Goal: Task Accomplishment & Management: Complete application form

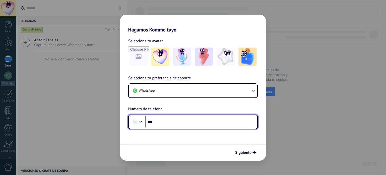
click at [197, 119] on input "***" at bounding box center [201, 122] width 112 height 12
type input "**********"
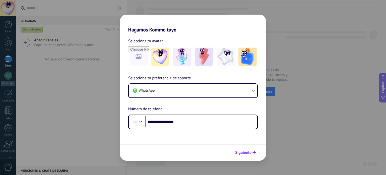
click at [247, 151] on span "Siguiente" at bounding box center [243, 153] width 16 height 4
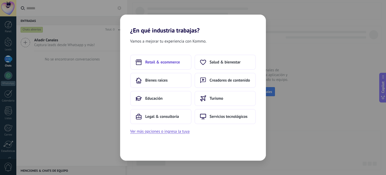
click at [170, 61] on span "Retail & ecommerce" at bounding box center [162, 62] width 35 height 5
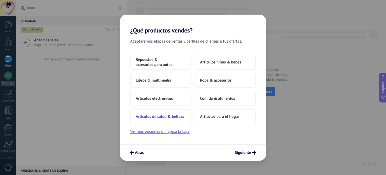
click at [156, 119] on button "Artículos de salud & belleza" at bounding box center [160, 116] width 61 height 15
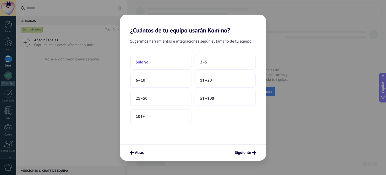
click at [183, 61] on button "Solo yo" at bounding box center [160, 62] width 61 height 15
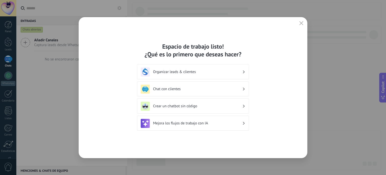
click at [218, 87] on h3 "Chat con clientes" at bounding box center [197, 88] width 89 height 5
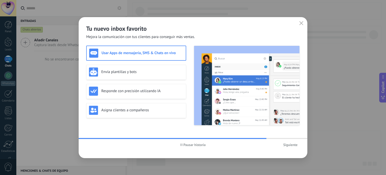
click at [166, 53] on h3 "Usar Apps de mensajería, SMS & Chats en vivo" at bounding box center [143, 53] width 82 height 5
click at [299, 142] on button "Siguiente" at bounding box center [290, 145] width 19 height 8
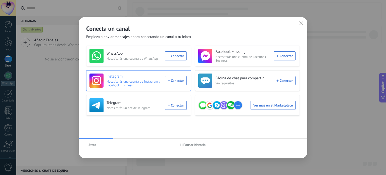
click at [180, 79] on div "Instagram Necesitarás una cuenta de Instagram y Facebook Business Conectar" at bounding box center [137, 80] width 97 height 14
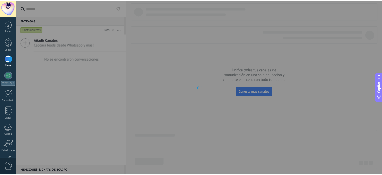
scroll to position [34, 0]
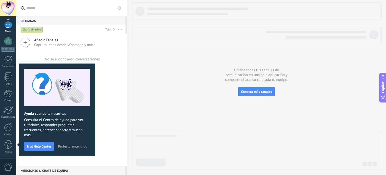
click at [39, 142] on button "Ir al Help Center" at bounding box center [39, 145] width 30 height 9
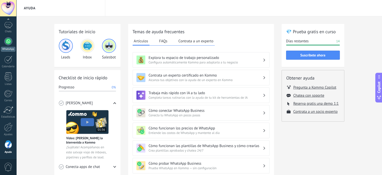
click at [8, 39] on div at bounding box center [8, 41] width 8 height 8
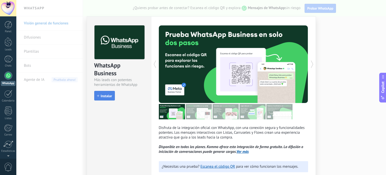
click at [106, 97] on span "Instalar" at bounding box center [106, 96] width 11 height 4
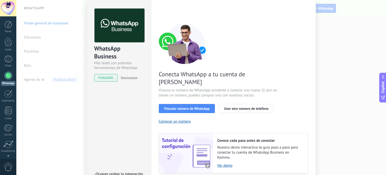
scroll to position [25, 0]
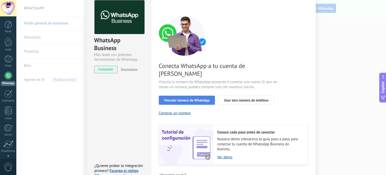
click at [206, 95] on button "Vincular número de WhatsApp" at bounding box center [187, 99] width 56 height 9
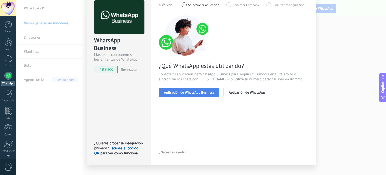
click at [206, 95] on button "Aplicación de WhatsApp Business" at bounding box center [189, 92] width 61 height 9
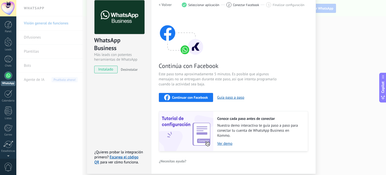
click at [196, 98] on span "Continuar con Facebook" at bounding box center [190, 97] width 36 height 4
click at [183, 97] on span "Continuar con Facebook" at bounding box center [190, 97] width 36 height 4
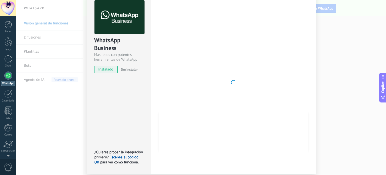
click at [329, 64] on div "WhatsApp Business Más leads con potentes herramientas de WhatsApp instalado Des…" at bounding box center [201, 87] width 370 height 175
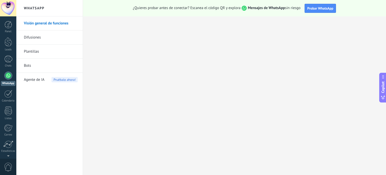
scroll to position [0, 0]
click at [320, 10] on span "Probar WhatsApp" at bounding box center [320, 8] width 26 height 5
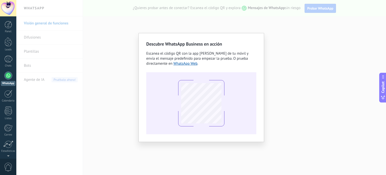
click at [299, 87] on div "Descubre WhatsApp Business en acción Escanea el código QR con la app de cámara …" at bounding box center [201, 87] width 370 height 175
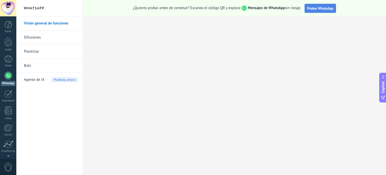
click at [320, 7] on span "Probar WhatsApp" at bounding box center [320, 8] width 26 height 5
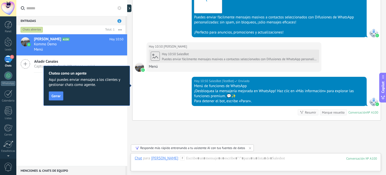
scroll to position [573, 0]
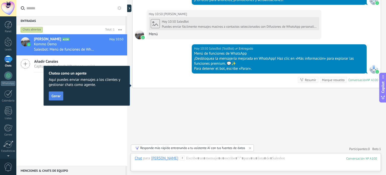
click at [56, 94] on span "Cerrar" at bounding box center [56, 96] width 9 height 4
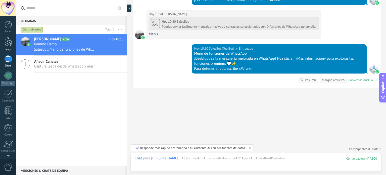
click at [10, 42] on div at bounding box center [9, 41] width 8 height 9
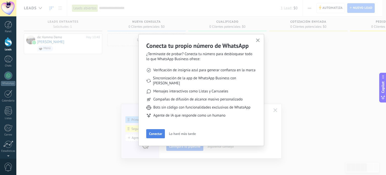
click at [149, 129] on button "Conectar" at bounding box center [155, 133] width 19 height 9
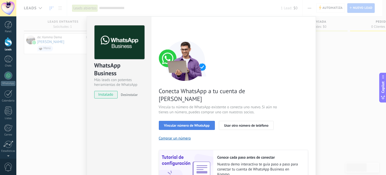
click at [190, 123] on span "Vincular número de WhatsApp" at bounding box center [186, 125] width 45 height 4
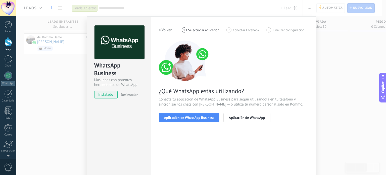
click at [190, 118] on span "Aplicación de WhatsApp Business" at bounding box center [189, 118] width 50 height 4
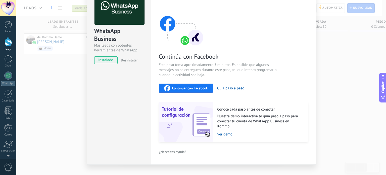
scroll to position [42, 0]
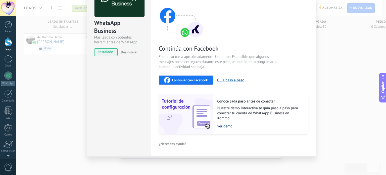
click at [223, 125] on link "Ver demo" at bounding box center [259, 126] width 85 height 5
click at [194, 80] on span "Continuar con Facebook" at bounding box center [190, 80] width 36 height 4
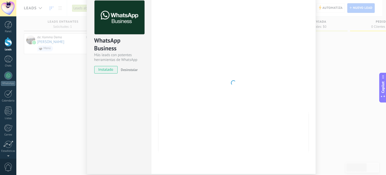
scroll to position [0, 0]
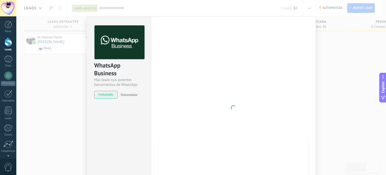
click at [114, 9] on div "WhatsApp Business Más leads con potentes herramientas de WhatsApp instalado Des…" at bounding box center [201, 87] width 370 height 175
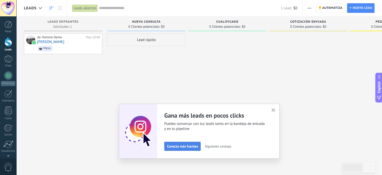
click at [183, 147] on span "Conecta más fuentes" at bounding box center [182, 146] width 31 height 4
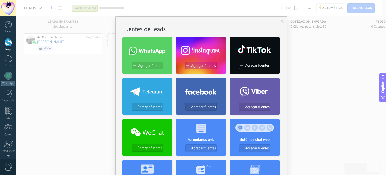
click at [195, 67] on span "Agregar fuentes" at bounding box center [203, 66] width 25 height 4
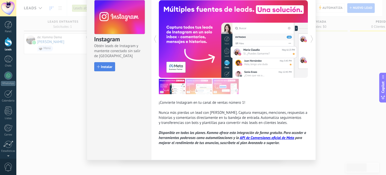
click at [105, 69] on button "Instalar" at bounding box center [104, 66] width 21 height 9
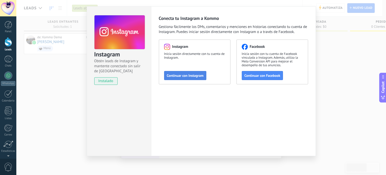
click at [192, 73] on button "Continuar con Instagram" at bounding box center [185, 75] width 42 height 9
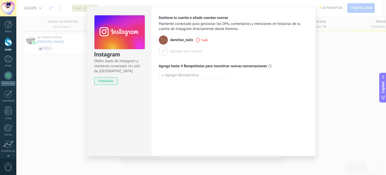
drag, startPoint x: 329, startPoint y: 39, endPoint x: 329, endPoint y: 43, distance: 4.0
click at [329, 39] on div "Instagram Obtén leads de Instagram y mantente conectado sin salir de Kommo inst…" at bounding box center [201, 87] width 370 height 175
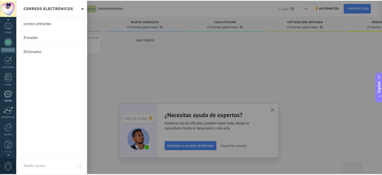
scroll to position [34, 0]
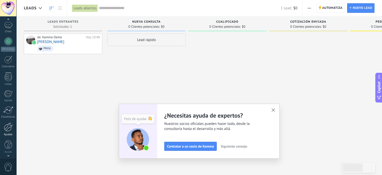
click at [8, 132] on link "Ajustes" at bounding box center [8, 129] width 16 height 14
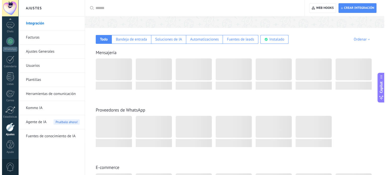
scroll to position [75, 0]
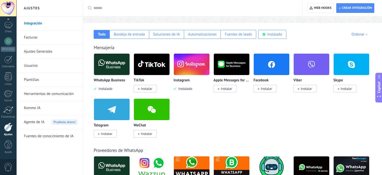
click at [268, 87] on span "Instalar" at bounding box center [266, 88] width 11 height 5
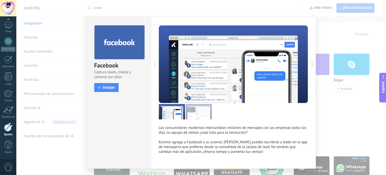
click at [311, 61] on icon at bounding box center [312, 64] width 5 height 10
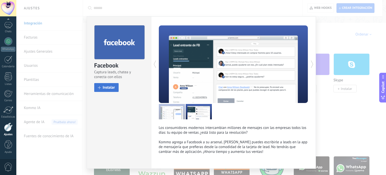
click at [105, 84] on button "Instalar" at bounding box center [106, 87] width 25 height 9
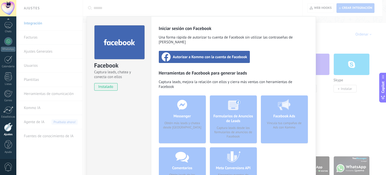
click at [213, 54] on span "Autorizar a Kommo con la cuenta de Facebook" at bounding box center [210, 56] width 74 height 5
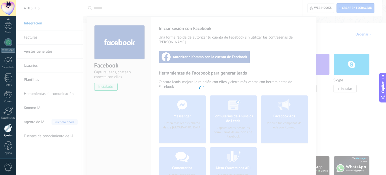
scroll to position [34, 0]
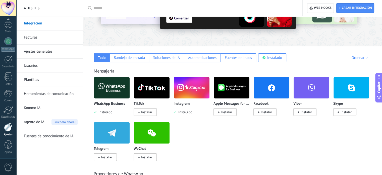
scroll to position [43, 0]
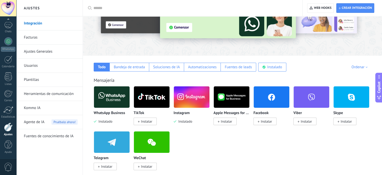
click at [231, 113] on p "Apple Messages for Business" at bounding box center [232, 113] width 36 height 4
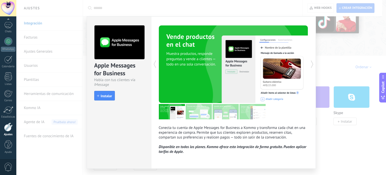
click at [321, 72] on div "Apple Messages for Business Habla con tus clientes vía iMessage install Instala…" at bounding box center [201, 87] width 370 height 175
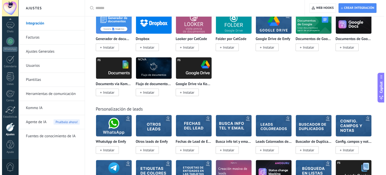
scroll to position [1299, 0]
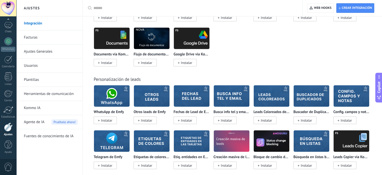
click at [120, 104] on img at bounding box center [112, 96] width 36 height 24
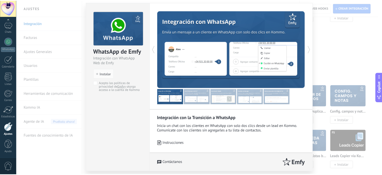
scroll to position [0, 0]
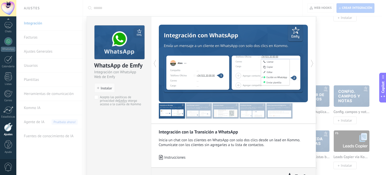
click at [324, 53] on div "WhatsApp de Emfy Integración con WhatsApp Web de Emfy install Instalar Acepto l…" at bounding box center [201, 87] width 370 height 175
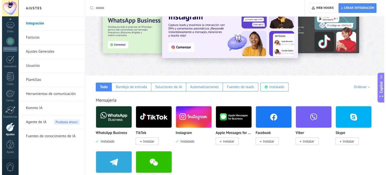
scroll to position [75, 0]
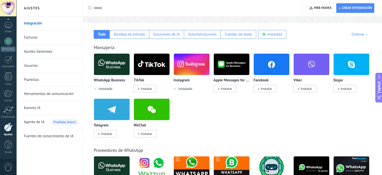
click at [116, 81] on p "WhatsApp Business" at bounding box center [109, 80] width 31 height 4
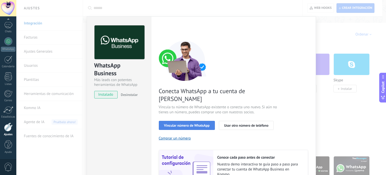
click at [197, 121] on button "Vincular número de WhatsApp" at bounding box center [187, 125] width 56 height 9
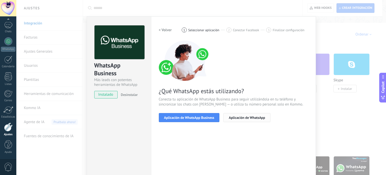
click at [254, 118] on span "Aplicación de WhatsApp" at bounding box center [247, 118] width 36 height 4
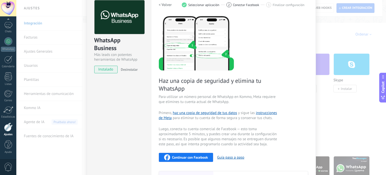
scroll to position [50, 0]
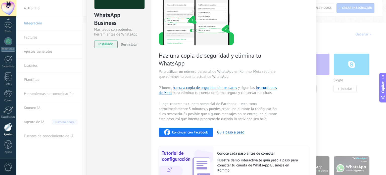
click at [210, 131] on button "Continuar con Facebook" at bounding box center [186, 131] width 55 height 9
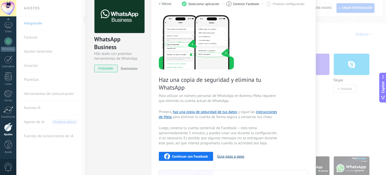
scroll to position [0, 0]
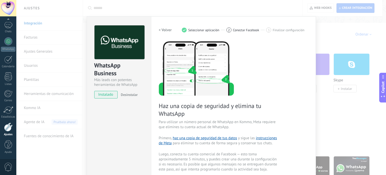
click at [162, 28] on h2 "< Volver" at bounding box center [165, 30] width 13 height 5
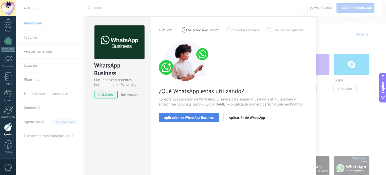
click at [191, 121] on button "Aplicación de WhatsApp Business" at bounding box center [189, 117] width 61 height 9
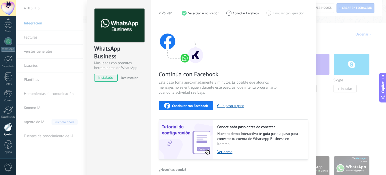
scroll to position [25, 0]
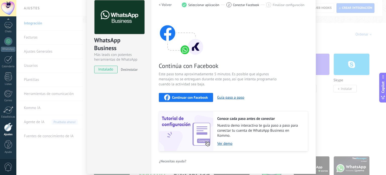
click at [197, 101] on button "Continuar con Facebook" at bounding box center [186, 97] width 55 height 9
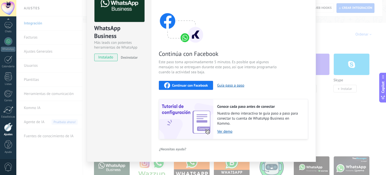
scroll to position [42, 0]
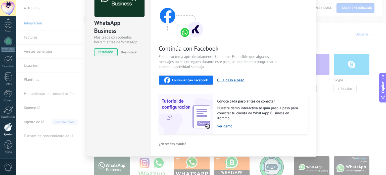
click at [343, 102] on div "WhatsApp Business Más leads con potentes herramientas de WhatsApp instalado Des…" at bounding box center [201, 87] width 370 height 175
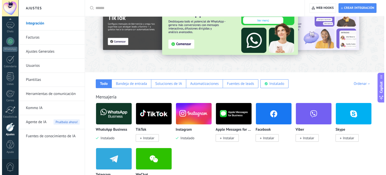
scroll to position [0, 0]
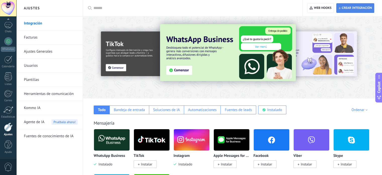
click at [369, 8] on span "Crear integración" at bounding box center [357, 8] width 30 height 4
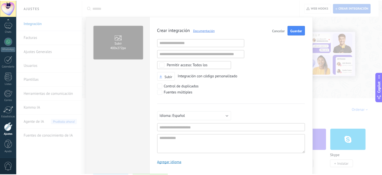
scroll to position [5, 0]
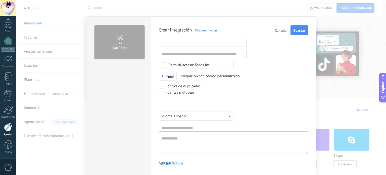
click at [182, 41] on input "text" at bounding box center [203, 43] width 88 height 8
click at [297, 99] on div "Crear integración Documentación Cancelar Guardar URL inválida URL inválida Ning…" at bounding box center [233, 96] width 149 height 143
click at [286, 33] on button "Cancelar" at bounding box center [281, 30] width 17 height 10
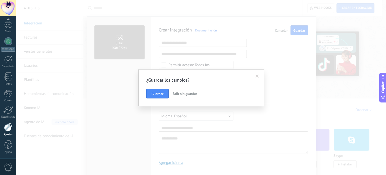
click at [171, 93] on button "Salir sin guardar" at bounding box center [184, 94] width 29 height 10
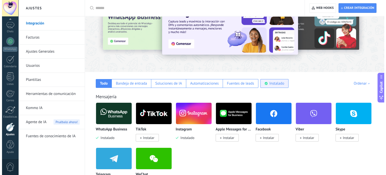
scroll to position [50, 0]
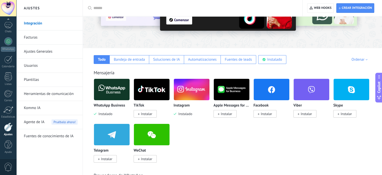
click at [233, 112] on span "Instalar" at bounding box center [225, 114] width 23 height 8
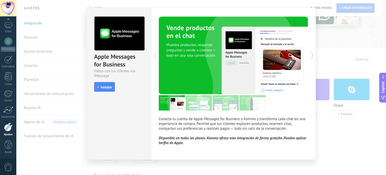
scroll to position [13, 0]
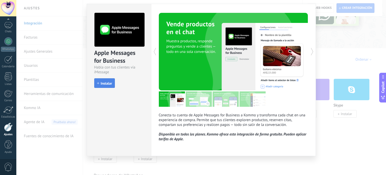
click at [110, 83] on span "Instalar" at bounding box center [106, 83] width 11 height 4
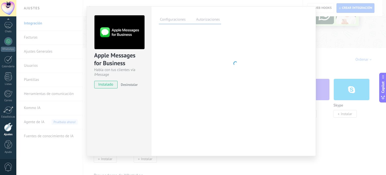
scroll to position [10, 0]
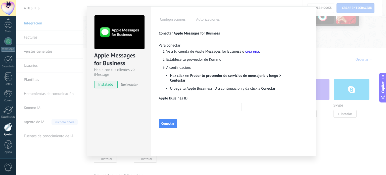
click at [365, 77] on div "Apple Messages for Business Habla con tus clientes vía iMessage instalado Desin…" at bounding box center [201, 87] width 370 height 175
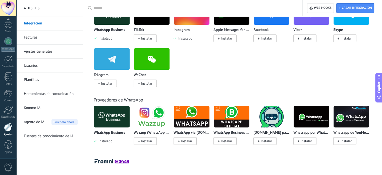
scroll to position [25, 0]
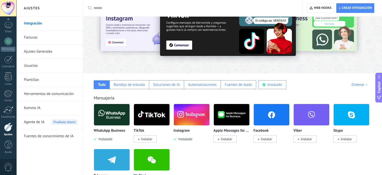
click at [134, 7] on input "text" at bounding box center [194, 8] width 202 height 5
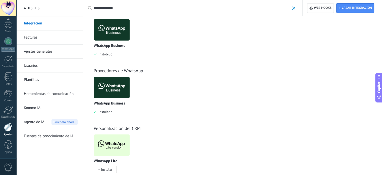
scroll to position [27, 0]
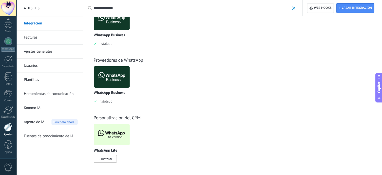
type input "**********"
click at [109, 156] on span "Instalar" at bounding box center [106, 158] width 11 height 5
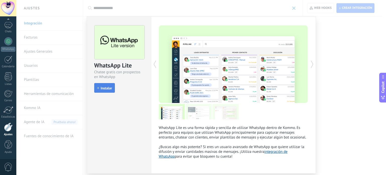
click at [106, 89] on span "Instalar" at bounding box center [106, 88] width 11 height 4
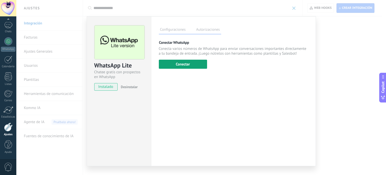
click at [196, 67] on button "Conectar" at bounding box center [183, 64] width 48 height 9
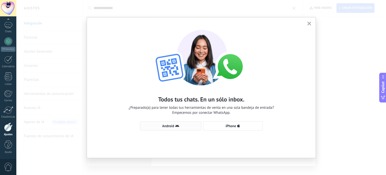
click at [184, 126] on span "Android" at bounding box center [171, 126] width 56 height 4
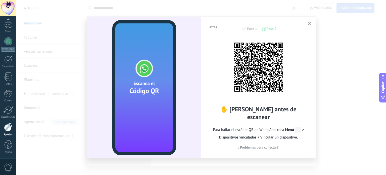
click at [303, 127] on span "Menú > Dispositivos vinculados > Vincular un dispositivo." at bounding box center [261, 133] width 85 height 12
click at [310, 24] on use "button" at bounding box center [309, 24] width 4 height 4
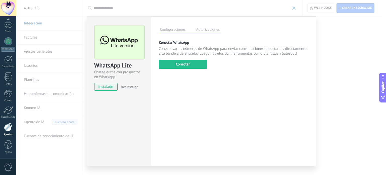
click at [64, 62] on div "WhatsApp Lite Chatee gratis con prospectos en WhatsApp instalado Desinstalar Co…" at bounding box center [201, 87] width 370 height 175
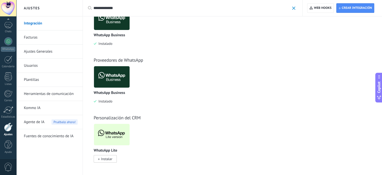
click at [109, 155] on span "Instalar" at bounding box center [105, 159] width 23 height 8
click at [109, 158] on span "Instalar" at bounding box center [106, 158] width 11 height 5
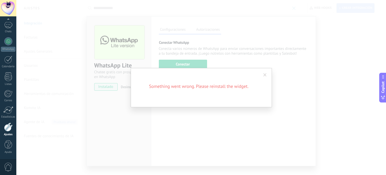
click at [302, 70] on div "Something went wrong. Please reinstall the widget." at bounding box center [201, 87] width 370 height 175
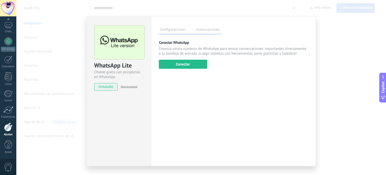
click at [339, 80] on div "WhatsApp Lite Chatee gratis con prospectos en WhatsApp instalado Desinstalar Co…" at bounding box center [201, 87] width 370 height 175
click at [296, 7] on div "WhatsApp Lite Chatee gratis con prospectos en WhatsApp instalado Desinstalar Co…" at bounding box center [201, 87] width 370 height 175
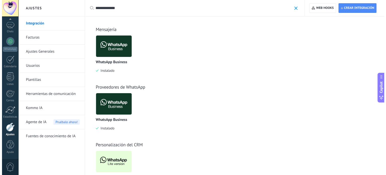
scroll to position [0, 0]
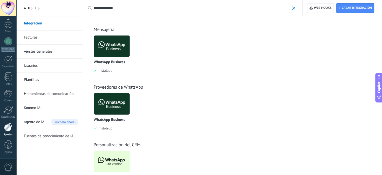
click at [111, 45] on img at bounding box center [112, 46] width 36 height 24
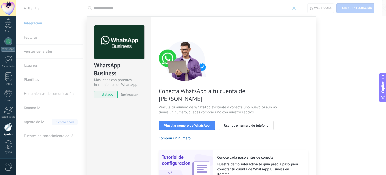
click at [314, 90] on div "Configuraciones Autorizaciones Esta pestaña registra a los usuarios que han con…" at bounding box center [233, 114] width 165 height 196
click at [338, 65] on div "WhatsApp Business Más leads con potentes herramientas de WhatsApp instalado Des…" at bounding box center [201, 87] width 370 height 175
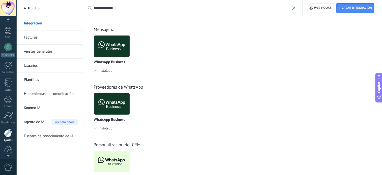
click at [10, 16] on div at bounding box center [8, 8] width 16 height 16
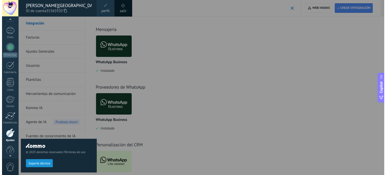
scroll to position [20, 0]
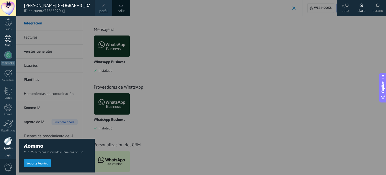
click at [4, 39] on div at bounding box center [8, 38] width 8 height 7
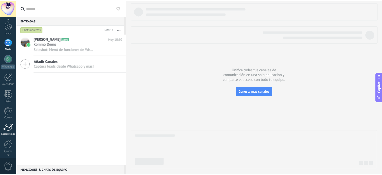
scroll to position [34, 0]
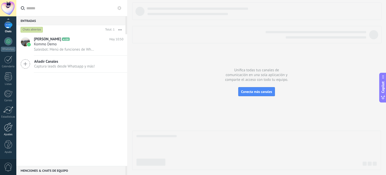
click at [8, 132] on link "Ajustes" at bounding box center [8, 129] width 16 height 14
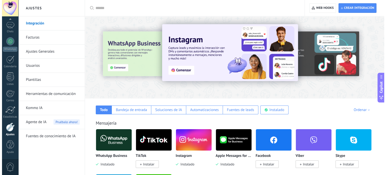
scroll to position [50, 0]
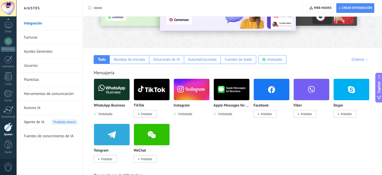
click at [273, 115] on span "Instalar" at bounding box center [265, 114] width 23 height 8
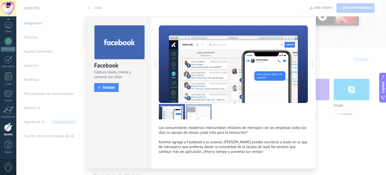
scroll to position [13, 0]
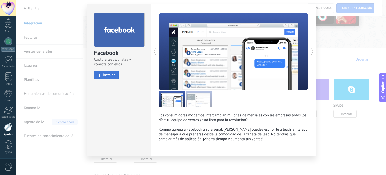
click at [111, 78] on button "Instalar" at bounding box center [106, 74] width 25 height 9
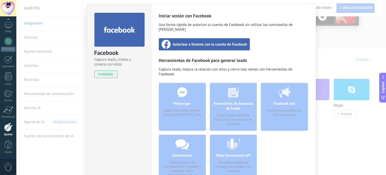
click at [212, 42] on span "Autorizar a Kommo con la cuenta de Facebook" at bounding box center [210, 44] width 74 height 5
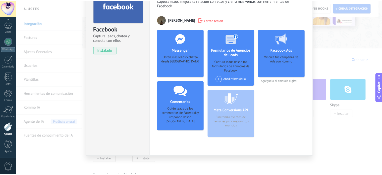
scroll to position [0, 0]
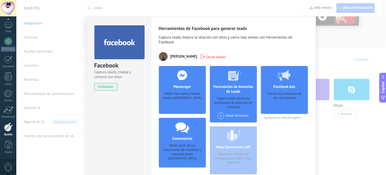
click at [326, 56] on div "Facebook Captura leads, chatea y conecta con ellos instalado Desinstalar Herram…" at bounding box center [201, 87] width 370 height 175
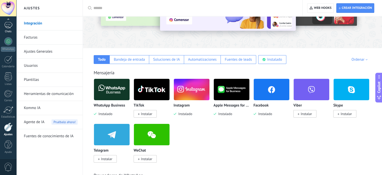
click at [10, 25] on div at bounding box center [8, 24] width 8 height 7
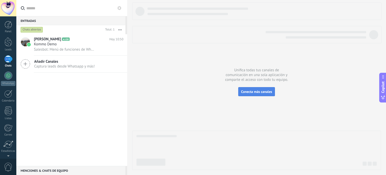
click at [270, 94] on button "Conecta más canales" at bounding box center [256, 91] width 36 height 9
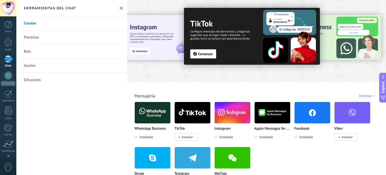
click at [50, 39] on link "Plantillas" at bounding box center [71, 37] width 111 height 14
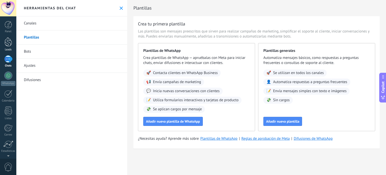
click at [10, 43] on div at bounding box center [9, 41] width 8 height 9
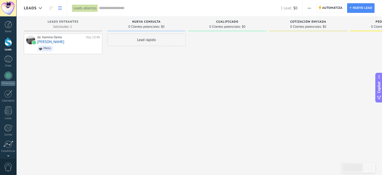
click at [59, 5] on link at bounding box center [60, 8] width 9 height 10
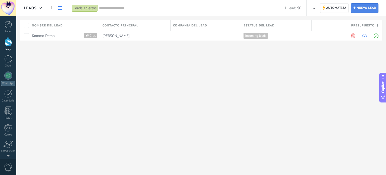
click at [362, 7] on span "Nuevo lead" at bounding box center [367, 8] width 20 height 9
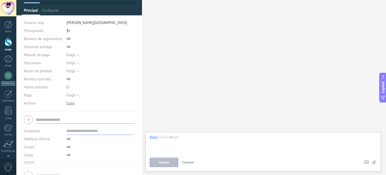
scroll to position [40, 0]
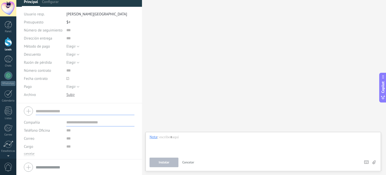
click at [223, 91] on div "Buscar Carga más Participantes: 0 Agregar usuario Bots: 0" at bounding box center [264, 87] width 244 height 175
